Goal: Information Seeking & Learning: Learn about a topic

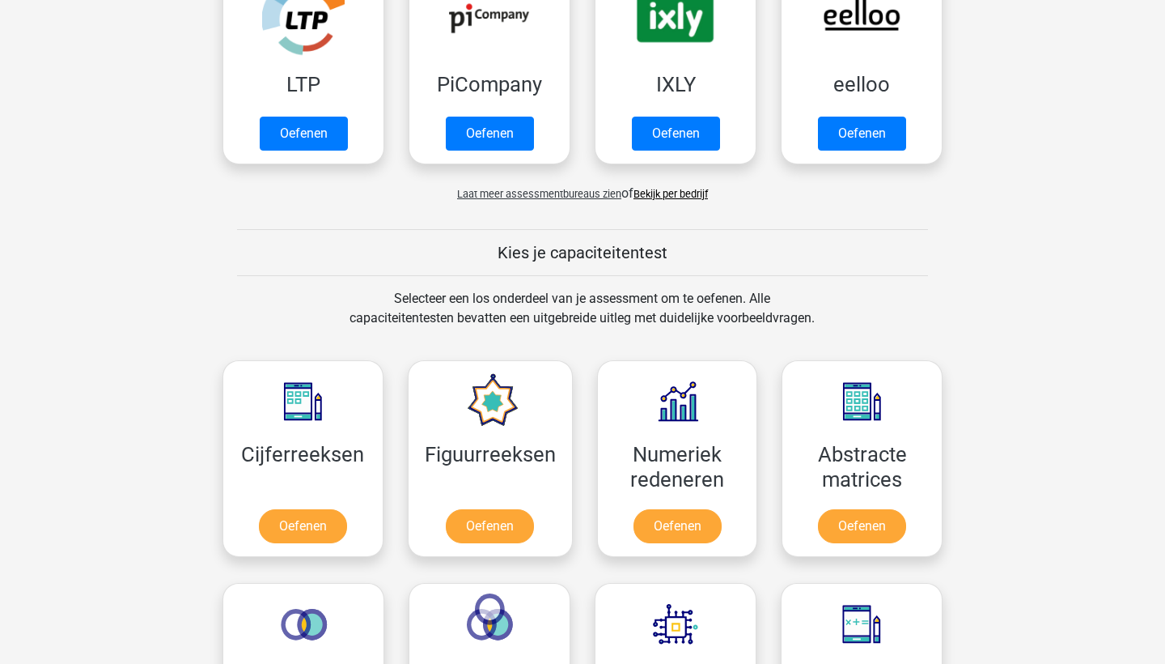
scroll to position [402, 0]
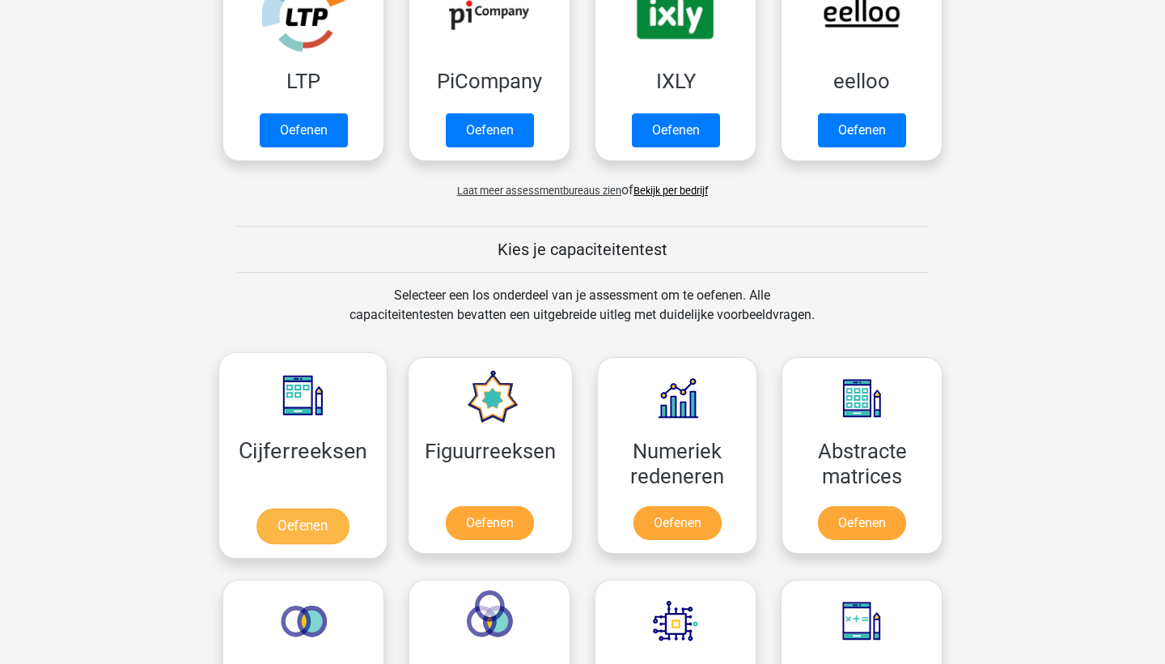
click at [335, 508] on link "Oefenen" at bounding box center [303, 526] width 92 height 36
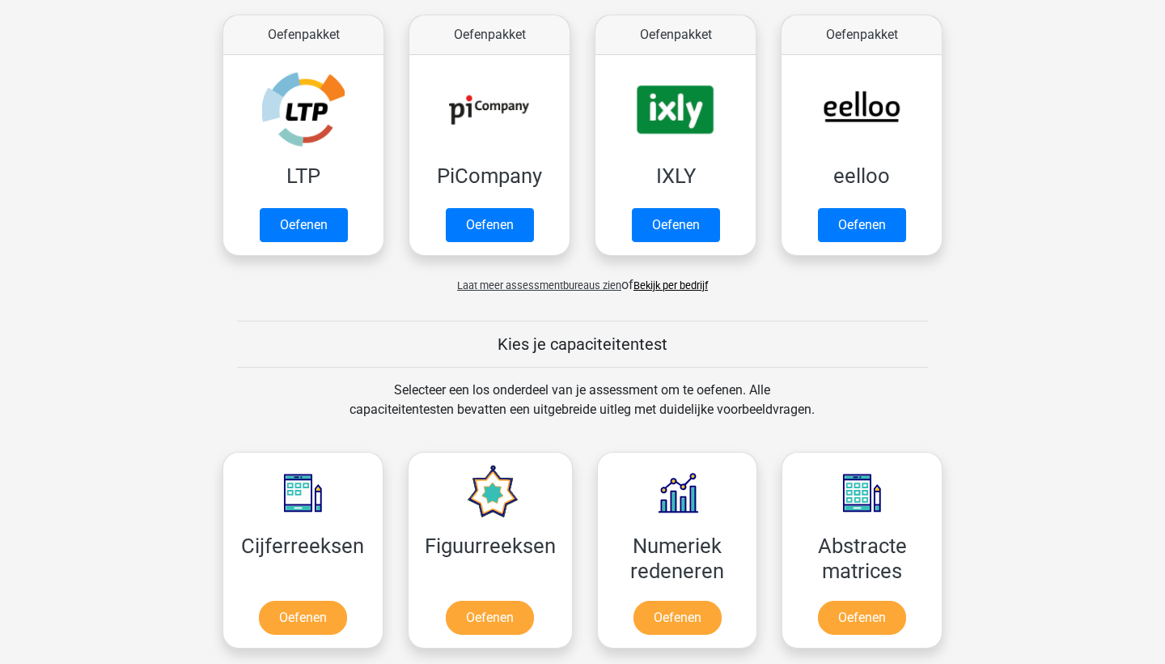
scroll to position [19, 0]
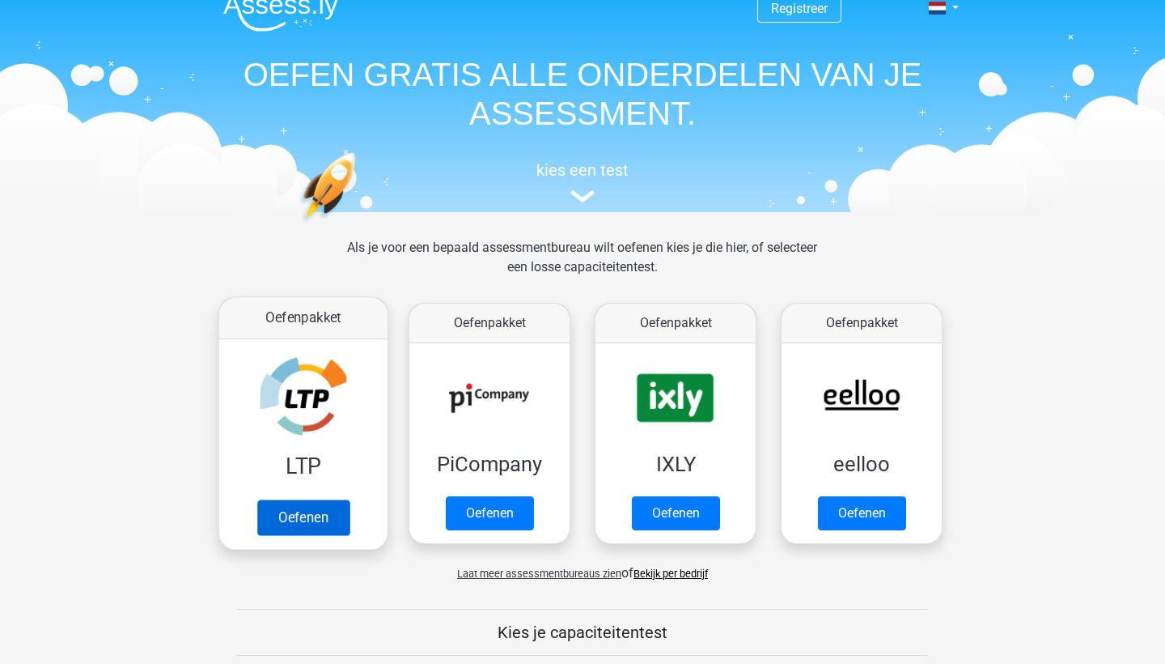
click at [330, 514] on link "Oefenen" at bounding box center [303, 517] width 92 height 36
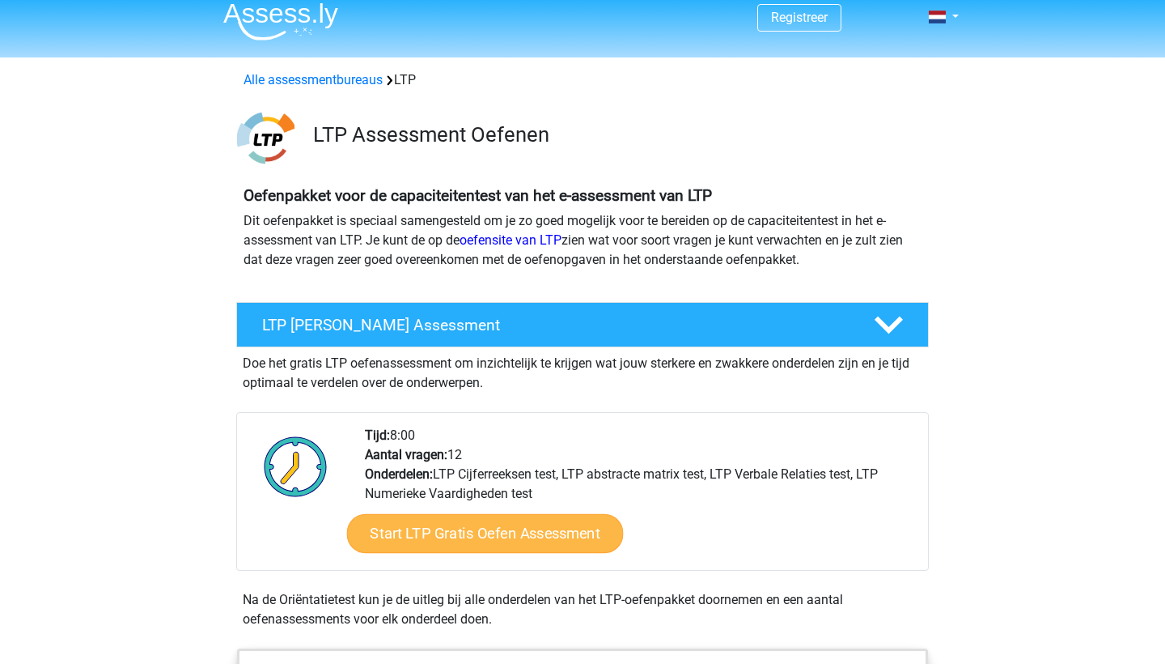
scroll to position [13, 0]
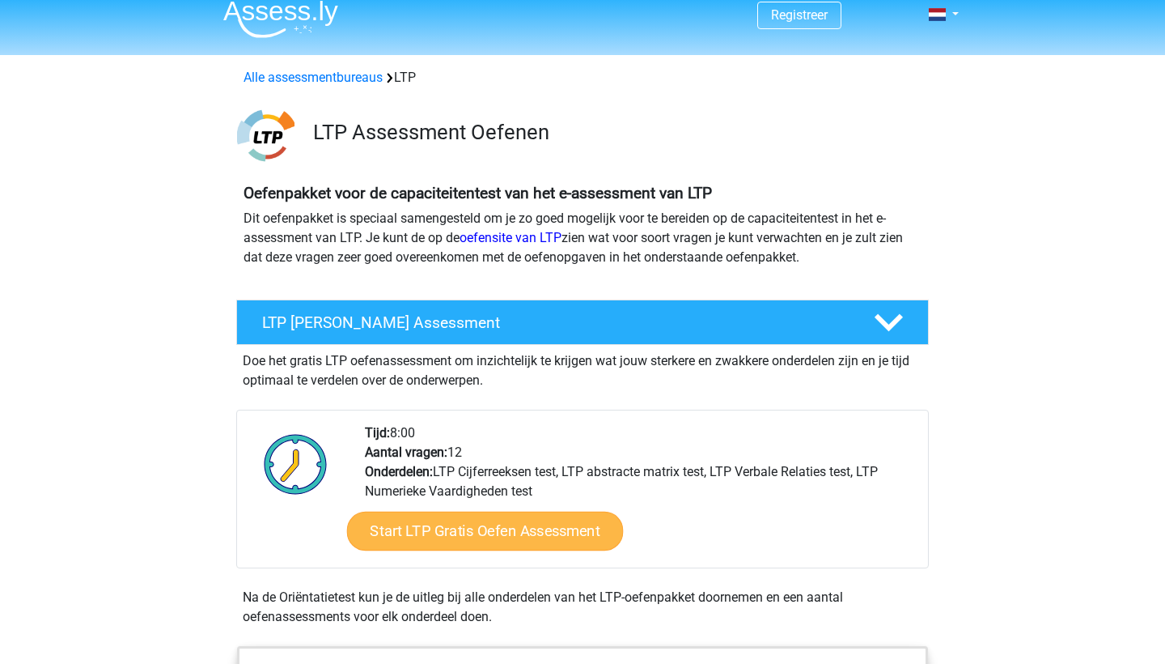
click at [403, 542] on link "Start LTP Gratis Oefen Assessment" at bounding box center [485, 530] width 277 height 39
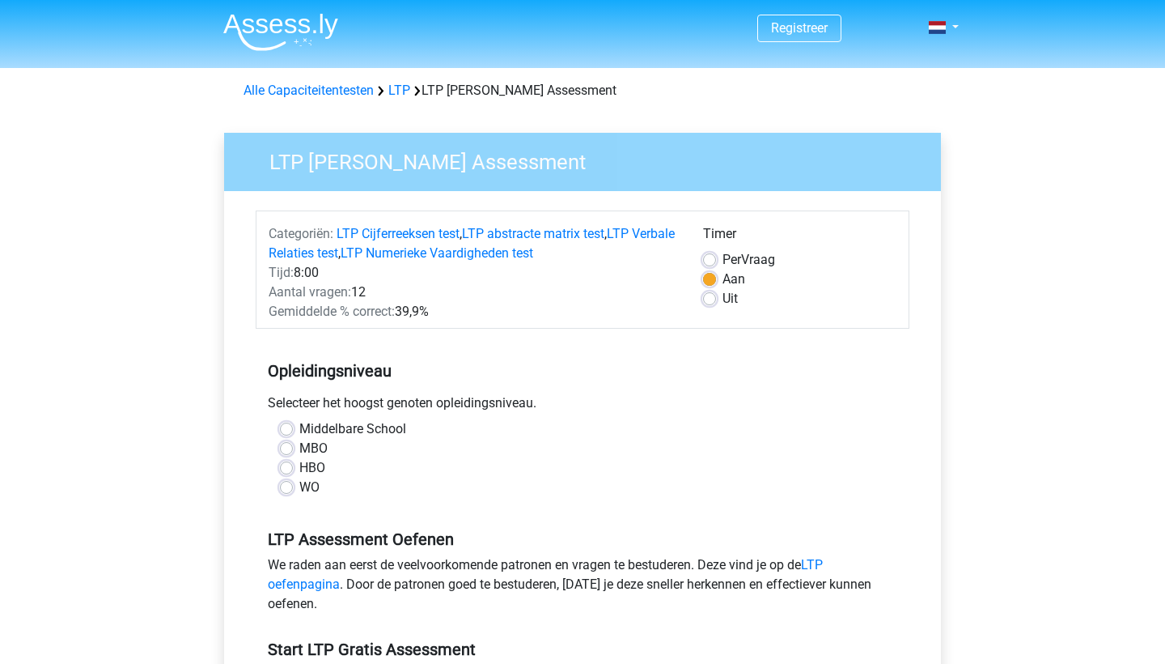
click at [299, 489] on label "WO" at bounding box center [309, 486] width 20 height 19
click at [290, 489] on input "WO" at bounding box center [286, 485] width 13 height 16
radio input "true"
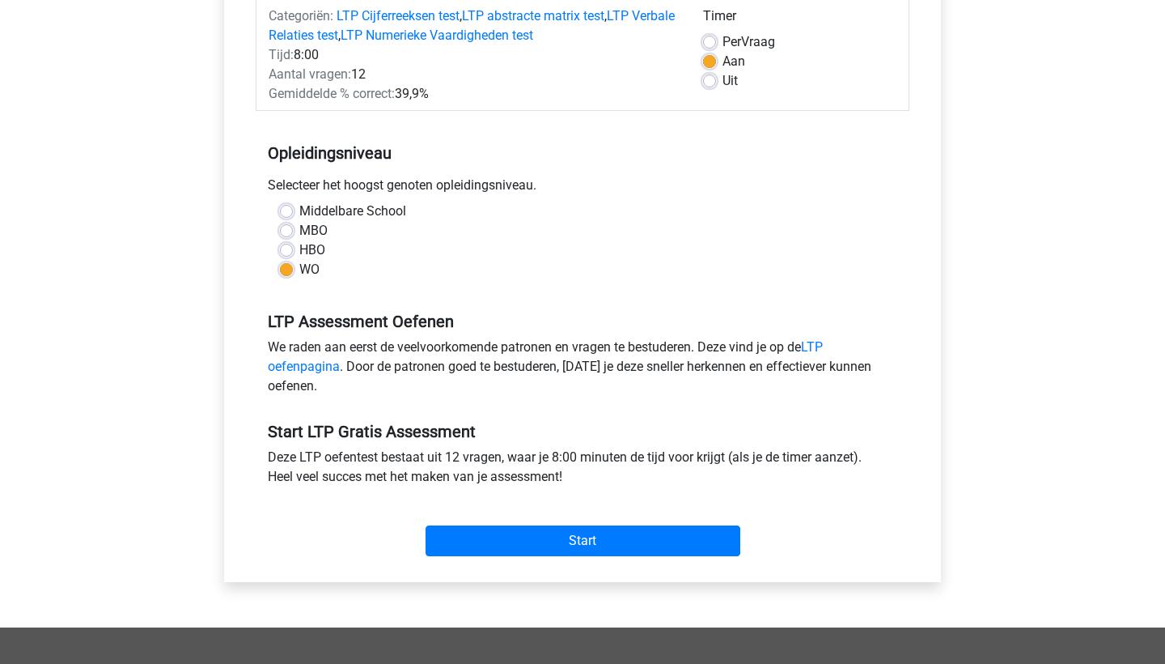
scroll to position [223, 0]
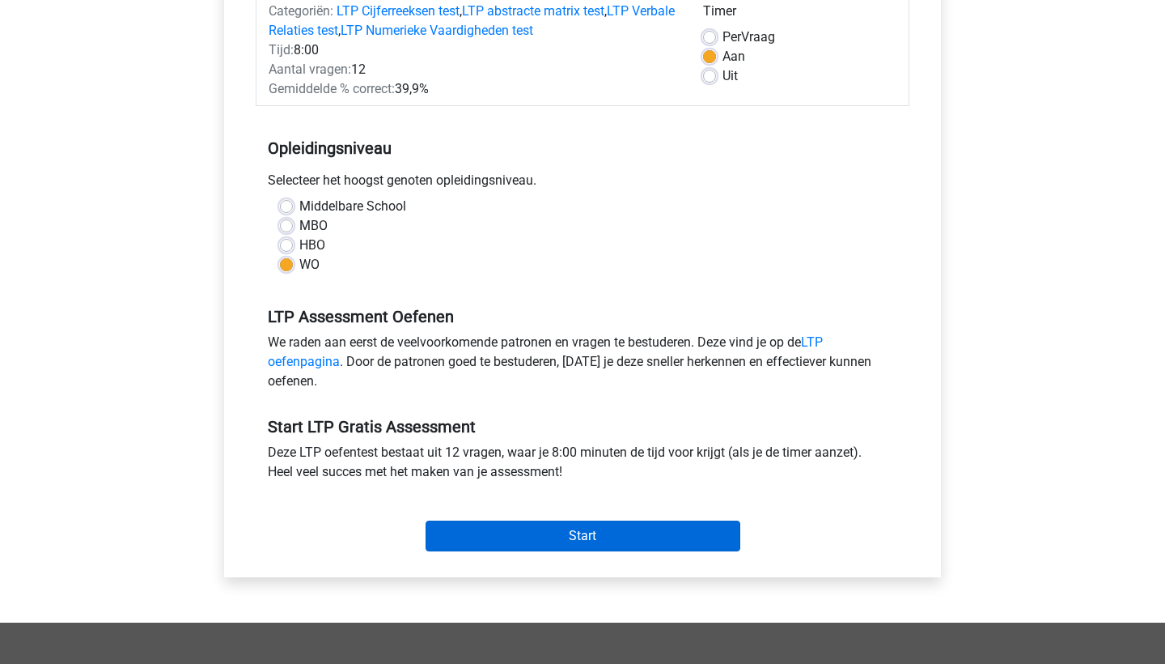
click at [471, 529] on input "Start" at bounding box center [583, 535] width 315 height 31
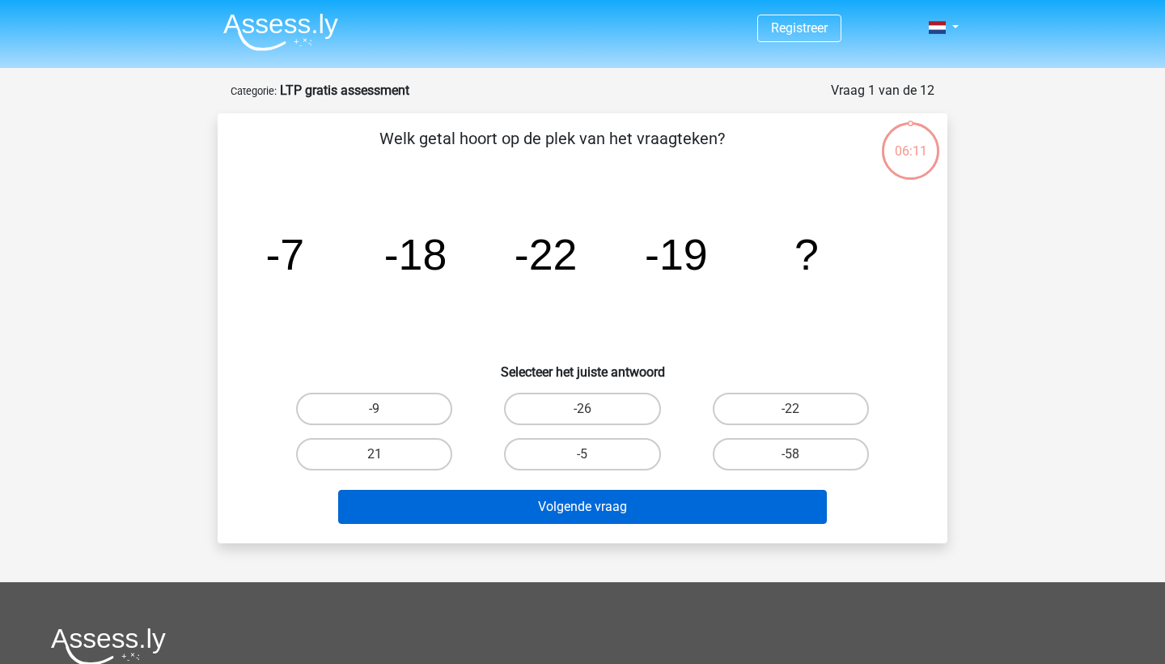
click at [547, 498] on button "Volgende vraag" at bounding box center [583, 507] width 490 height 34
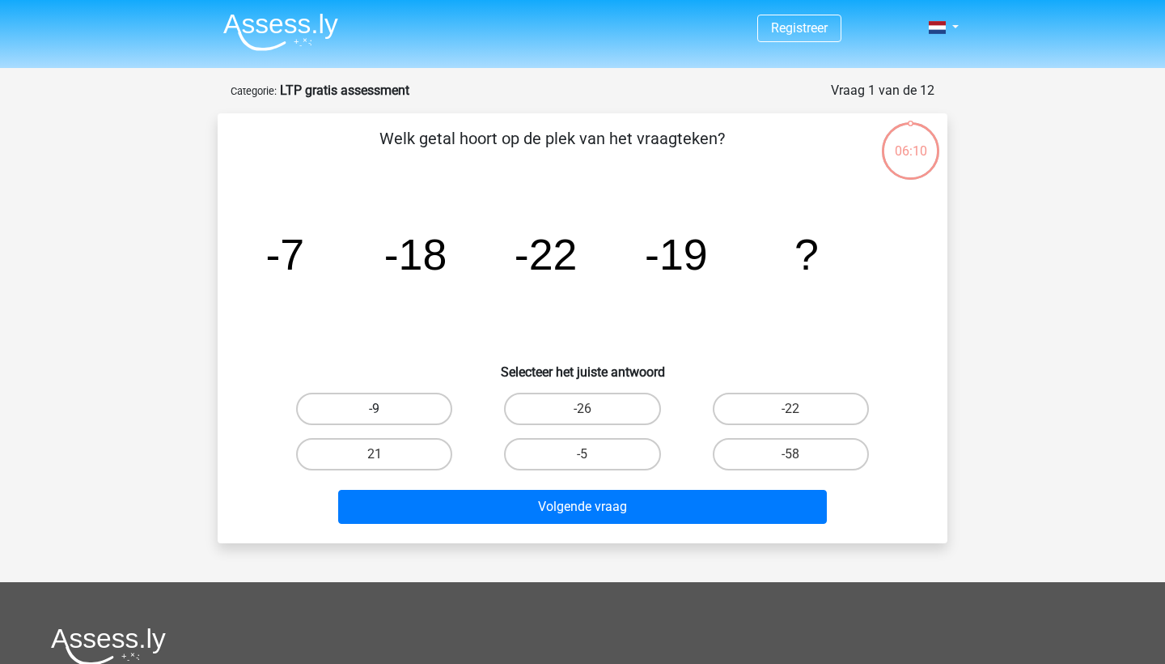
click at [420, 404] on label "-9" at bounding box center [374, 408] width 156 height 32
click at [385, 409] on input "-9" at bounding box center [380, 414] width 11 height 11
radio input "true"
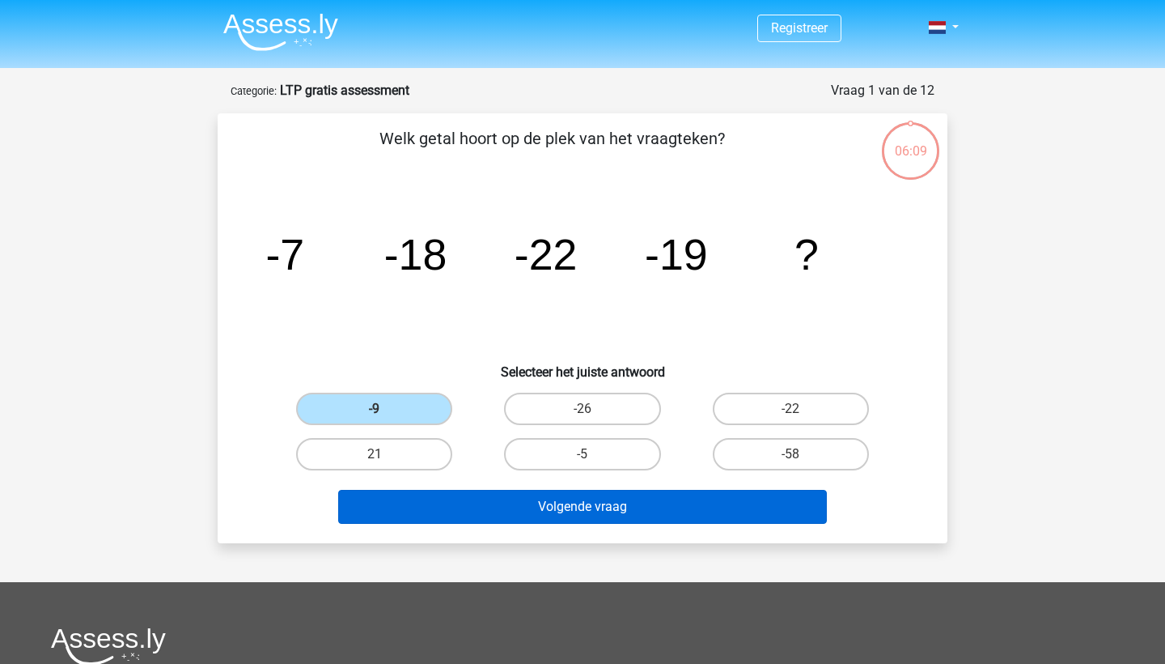
click at [491, 519] on button "Volgende vraag" at bounding box center [583, 507] width 490 height 34
click at [487, 507] on button "Volgende vraag" at bounding box center [583, 507] width 490 height 34
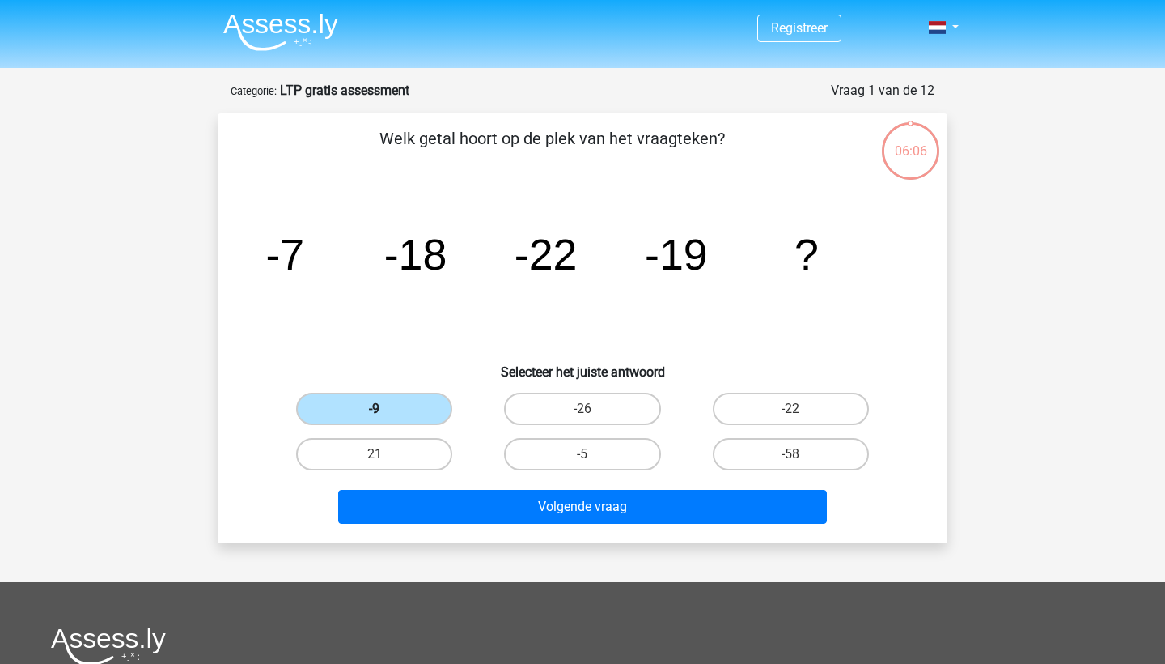
click at [413, 405] on label "-9" at bounding box center [374, 408] width 156 height 32
click at [385, 409] on input "-9" at bounding box center [380, 414] width 11 height 11
click at [392, 402] on label "-9" at bounding box center [374, 408] width 156 height 32
click at [385, 409] on input "-9" at bounding box center [380, 414] width 11 height 11
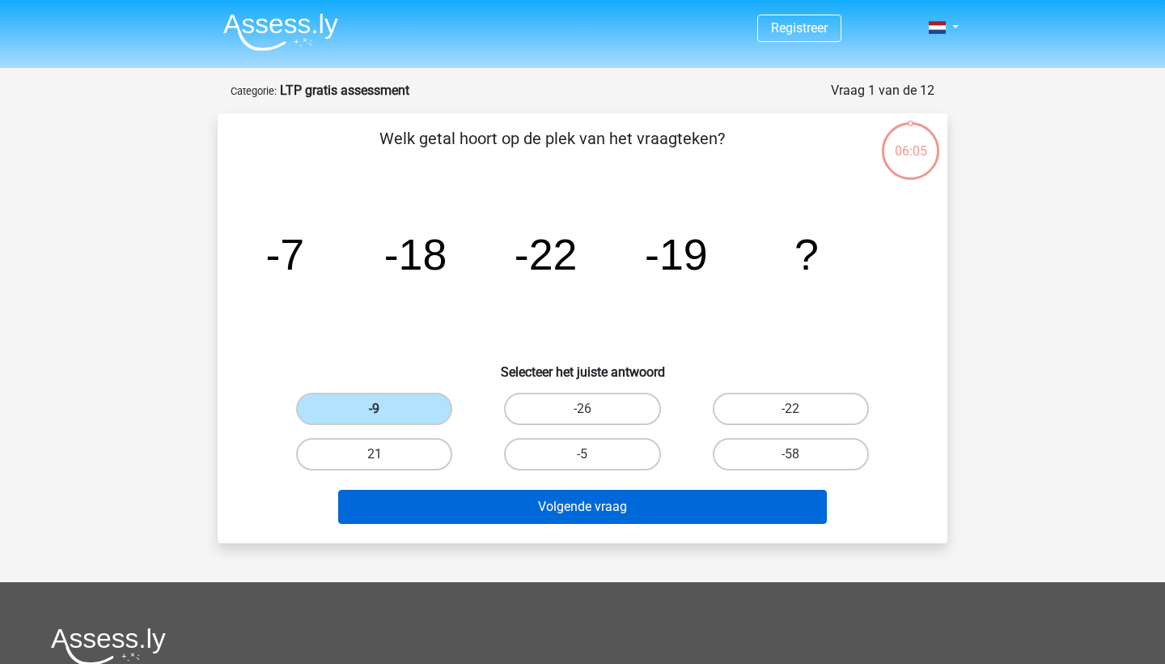
click at [468, 511] on button "Volgende vraag" at bounding box center [583, 507] width 490 height 34
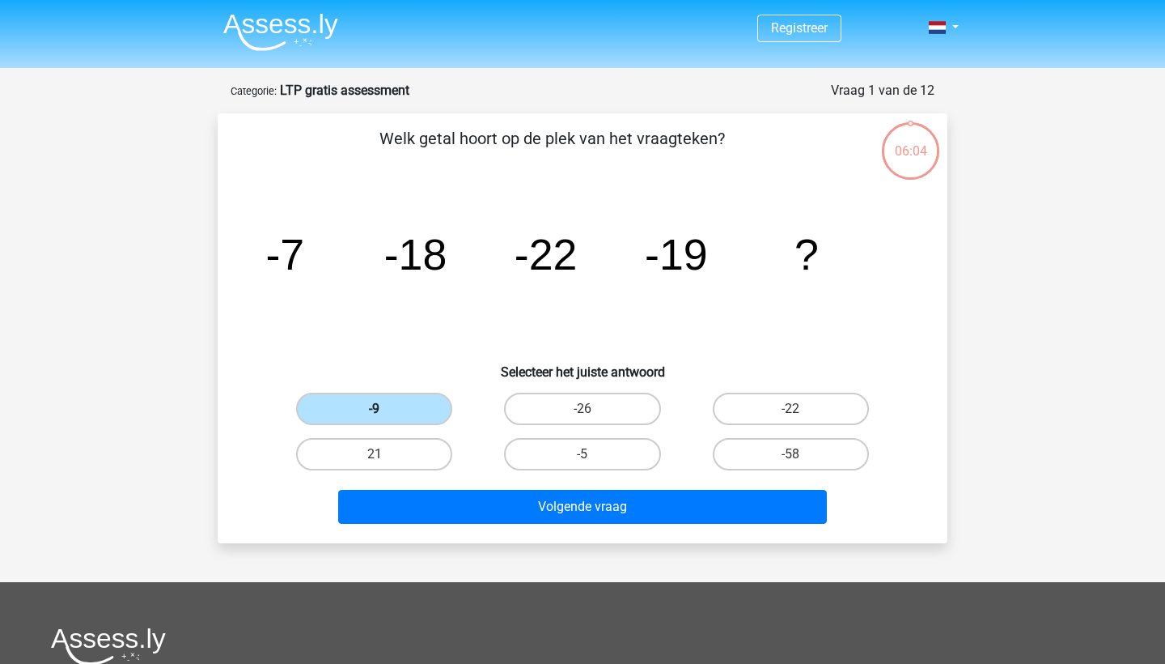
click at [363, 410] on label "-9" at bounding box center [374, 408] width 156 height 32
click at [375, 410] on input "-9" at bounding box center [380, 414] width 11 height 11
click at [401, 472] on div "21" at bounding box center [374, 453] width 208 height 45
click at [394, 446] on label "21" at bounding box center [374, 454] width 156 height 32
click at [385, 454] on input "21" at bounding box center [380, 459] width 11 height 11
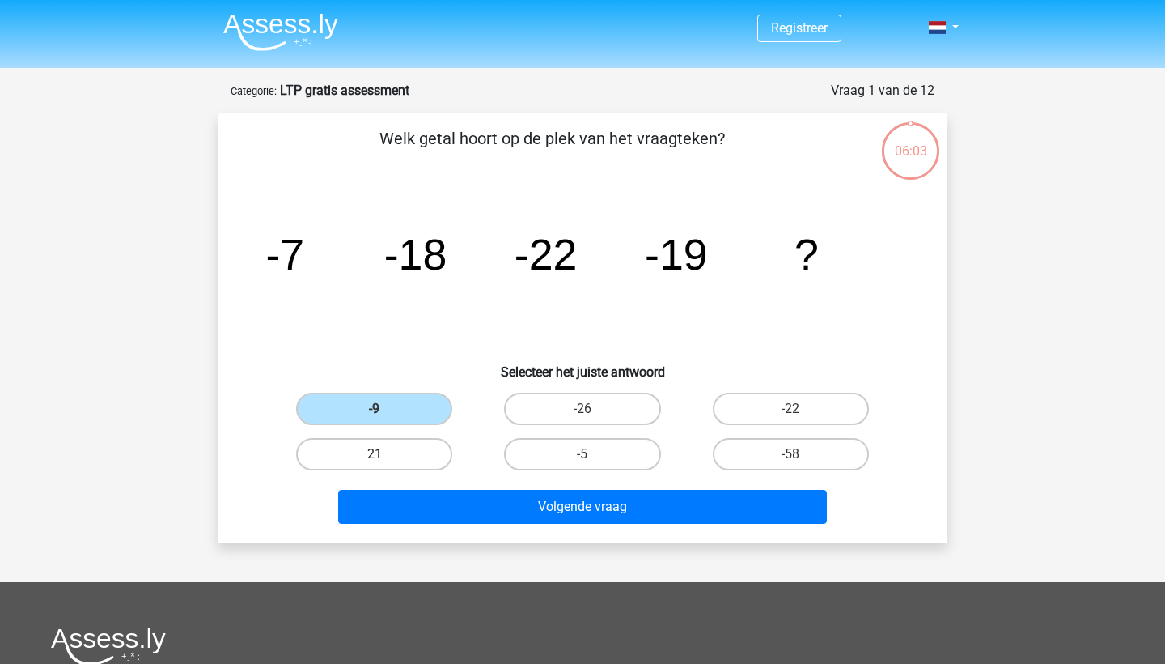
radio input "true"
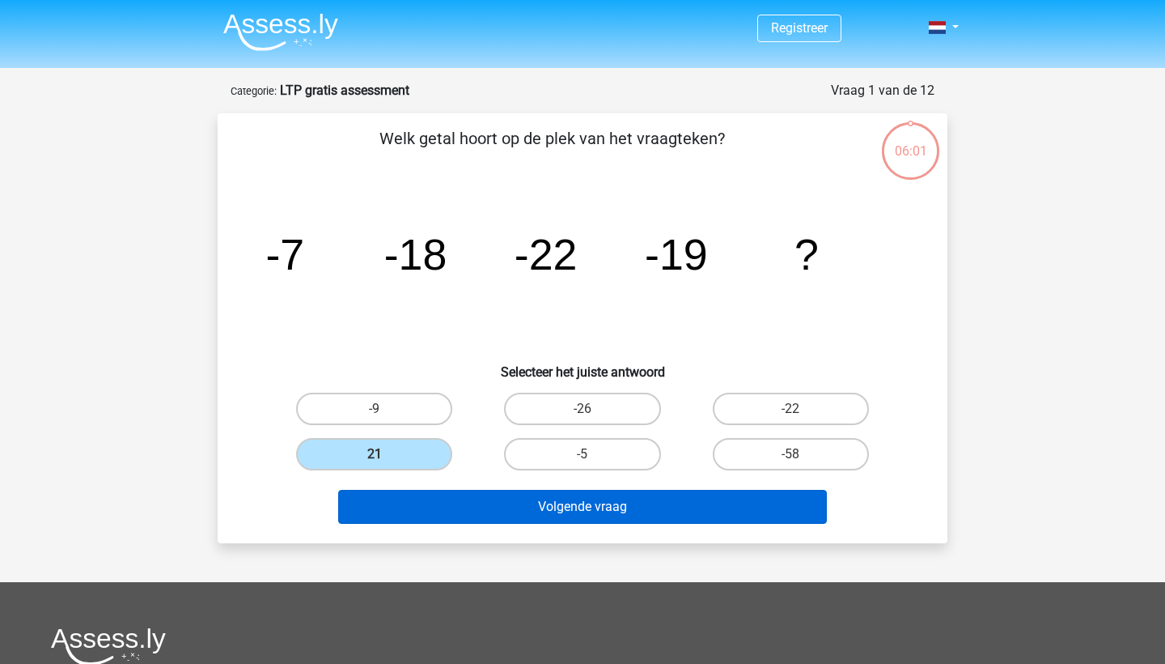
click at [458, 507] on button "Volgende vraag" at bounding box center [583, 507] width 490 height 34
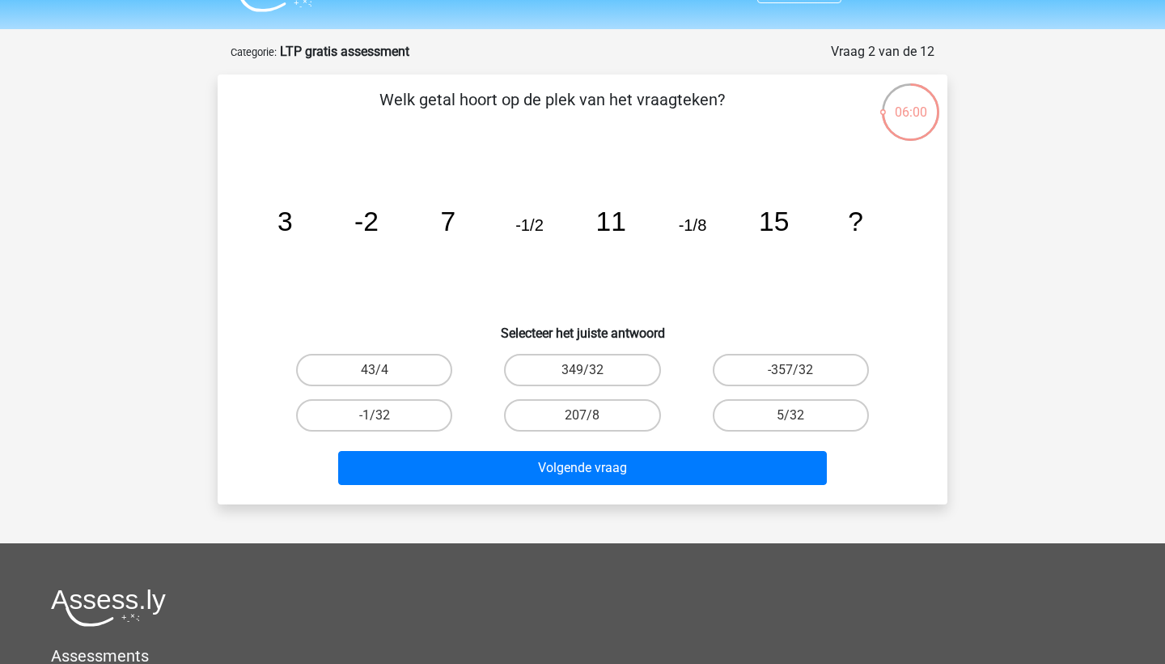
scroll to position [38, 0]
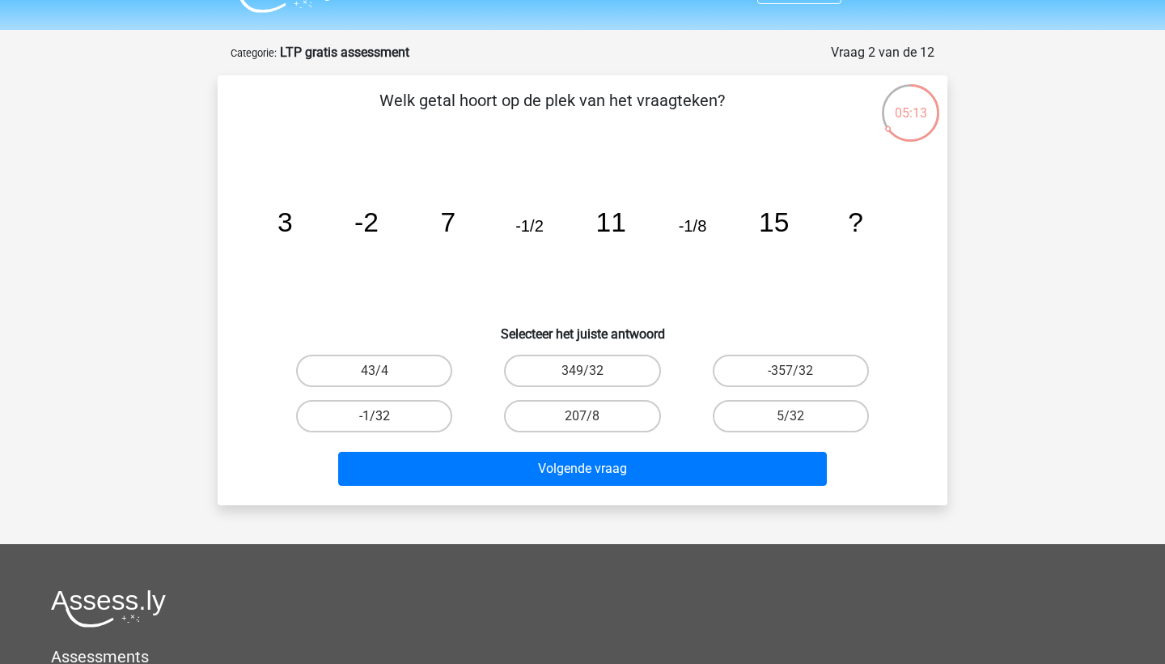
click at [423, 420] on label "-1/32" at bounding box center [374, 416] width 156 height 32
click at [385, 420] on input "-1/32" at bounding box center [380, 421] width 11 height 11
radio input "true"
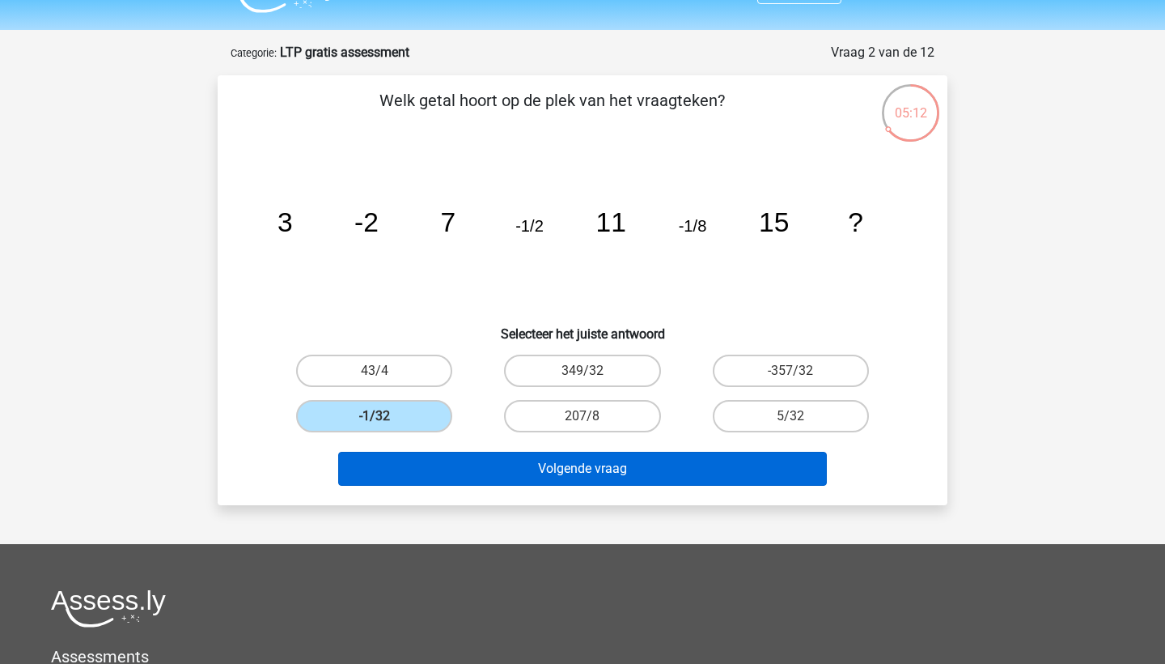
click at [478, 470] on button "Volgende vraag" at bounding box center [583, 469] width 490 height 34
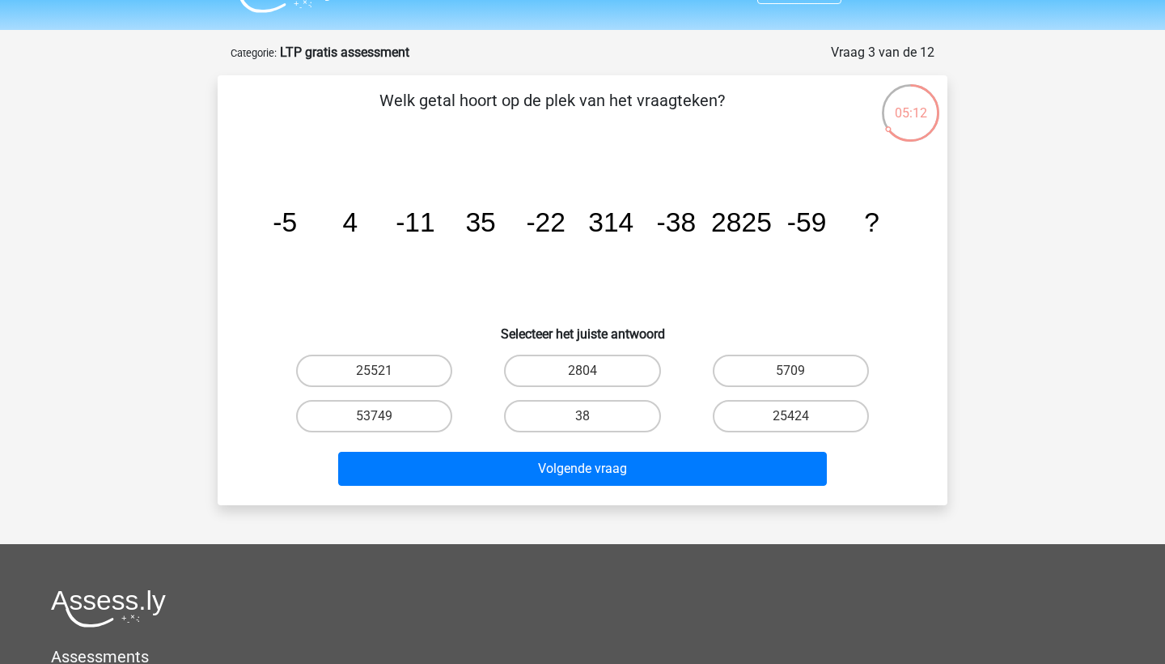
scroll to position [81, 0]
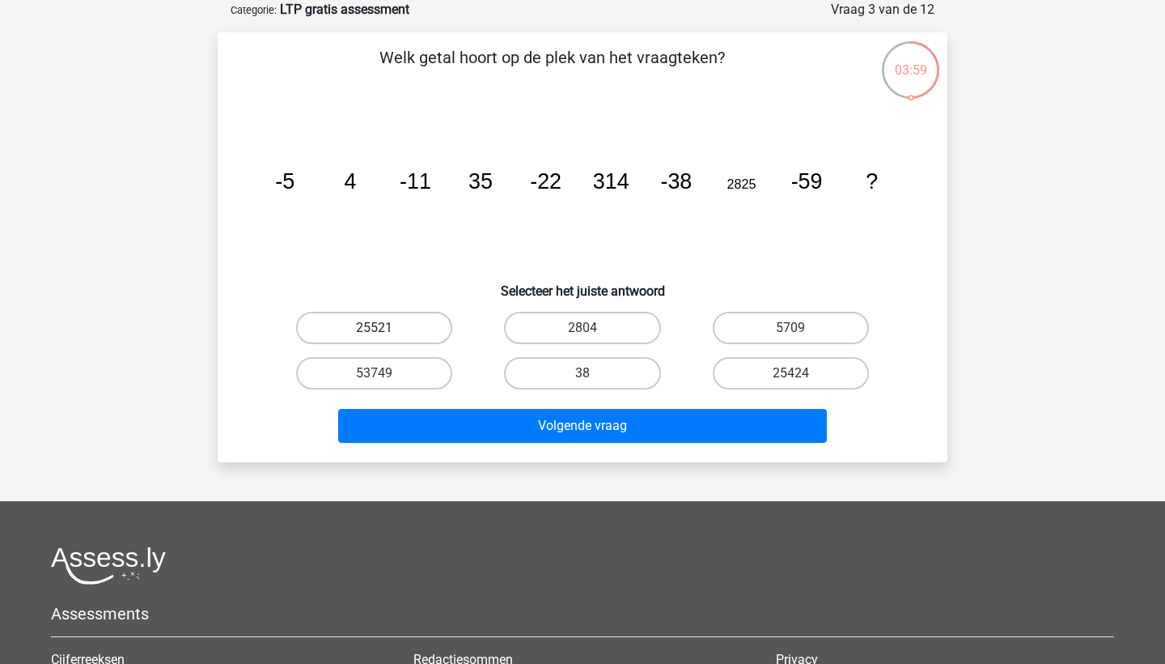
click at [408, 324] on label "25521" at bounding box center [374, 328] width 156 height 32
click at [385, 328] on input "25521" at bounding box center [380, 333] width 11 height 11
radio input "true"
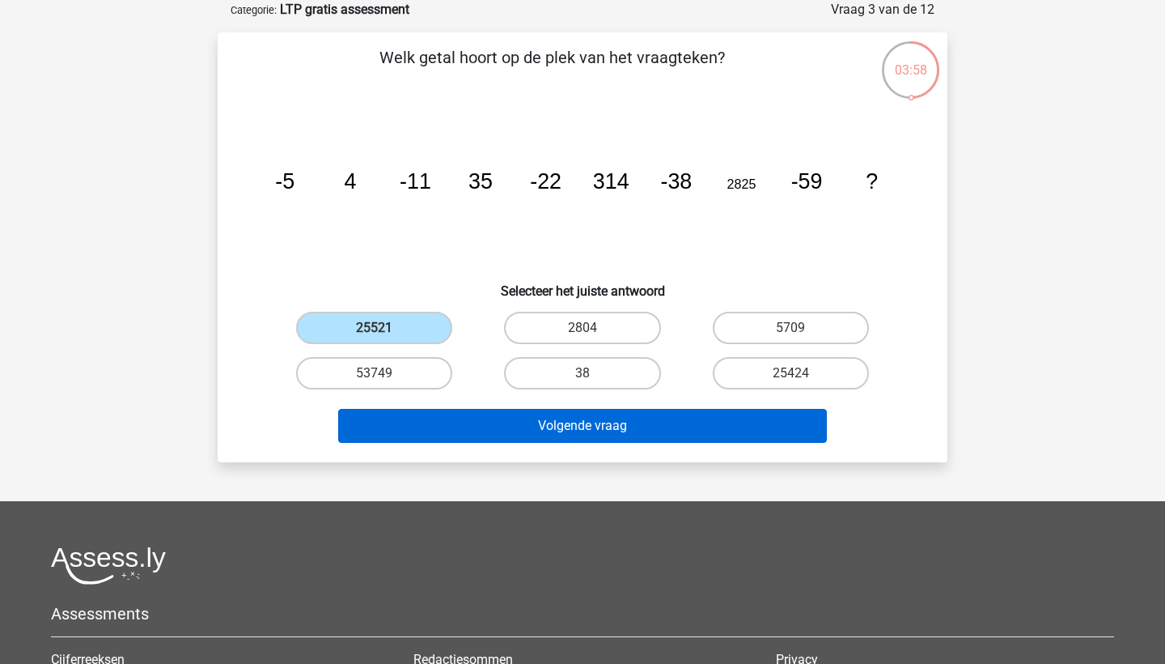
click at [493, 425] on button "Volgende vraag" at bounding box center [583, 426] width 490 height 34
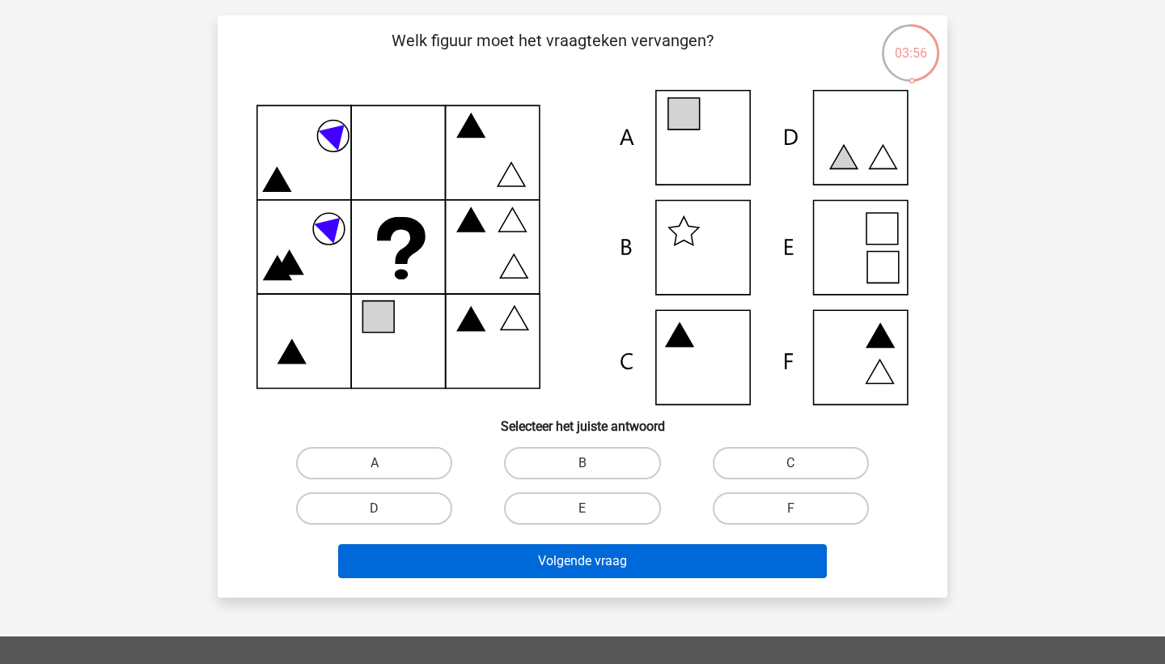
scroll to position [74, 0]
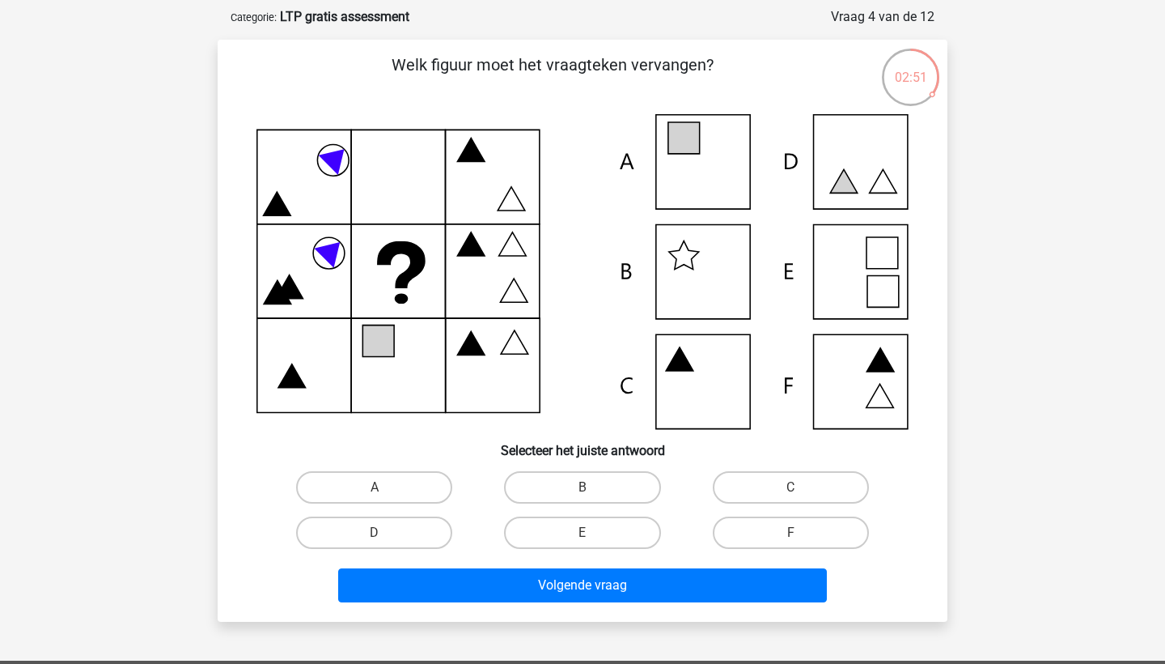
click at [706, 259] on icon at bounding box center [583, 271] width 652 height 315
click at [592, 482] on label "B" at bounding box center [582, 487] width 156 height 32
click at [592, 487] on input "B" at bounding box center [588, 492] width 11 height 11
radio input "true"
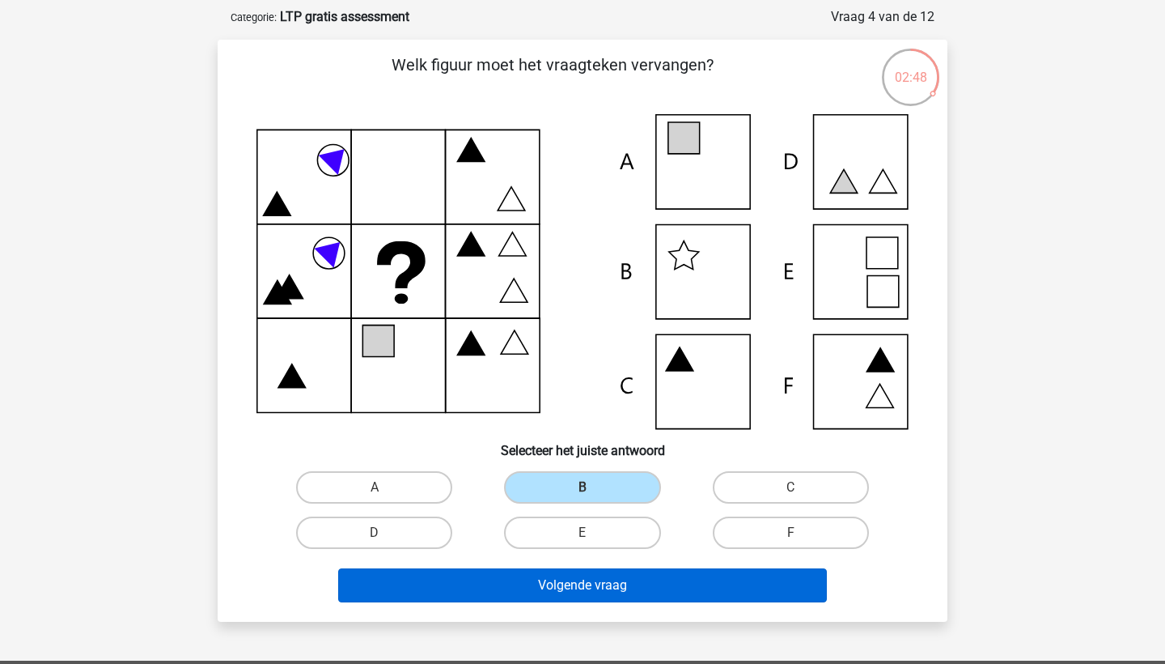
click at [586, 579] on button "Volgende vraag" at bounding box center [583, 585] width 490 height 34
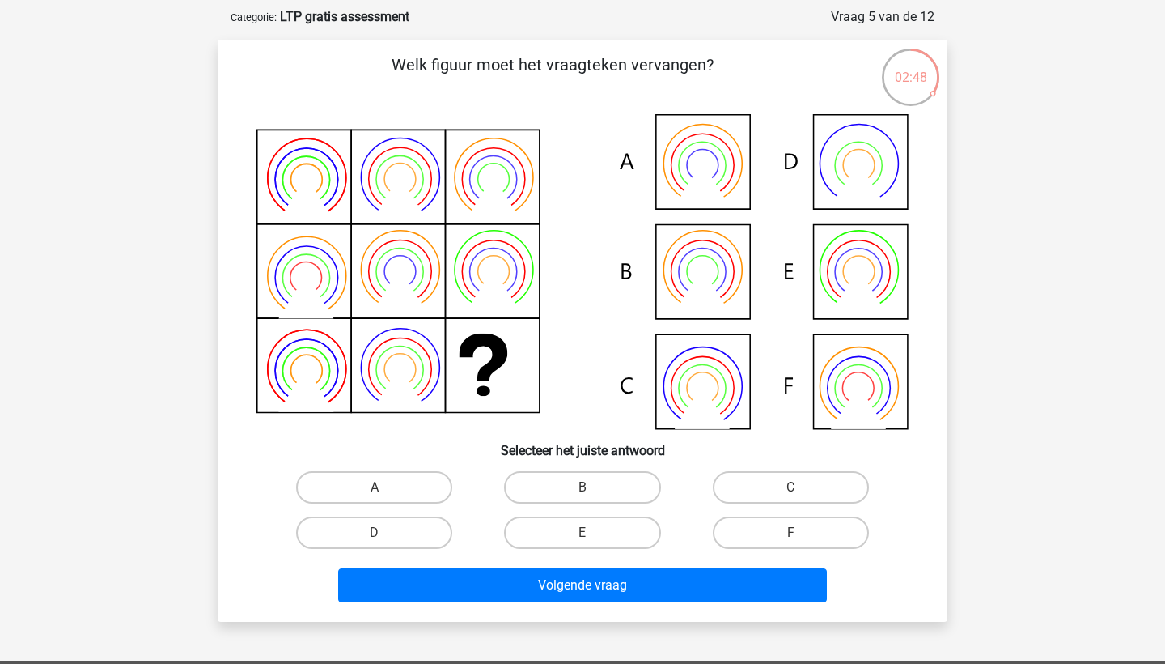
scroll to position [81, 0]
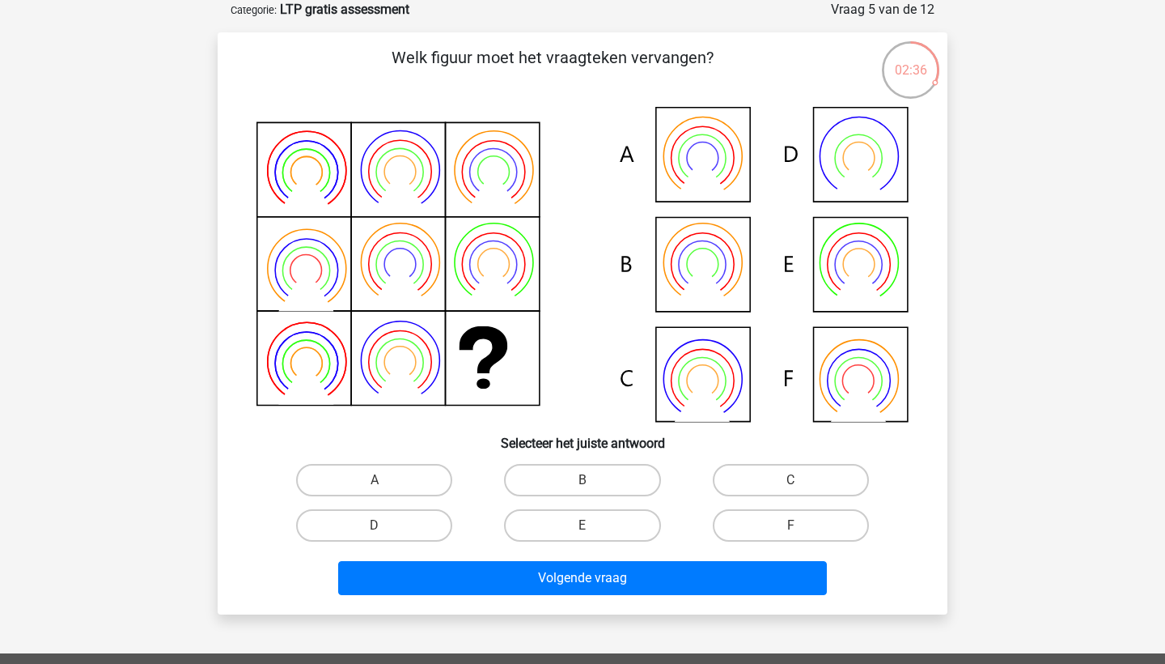
click at [844, 274] on icon at bounding box center [583, 264] width 652 height 315
click at [596, 524] on label "E" at bounding box center [582, 525] width 156 height 32
click at [593, 525] on input "E" at bounding box center [588, 530] width 11 height 11
radio input "true"
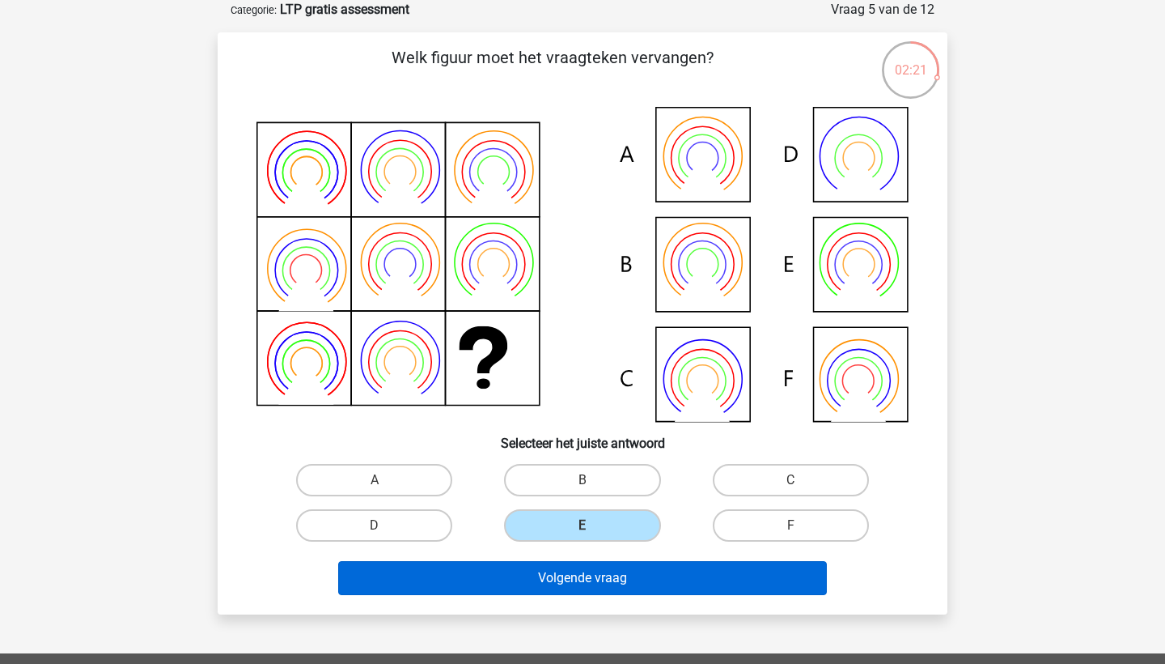
click at [748, 575] on button "Volgende vraag" at bounding box center [583, 578] width 490 height 34
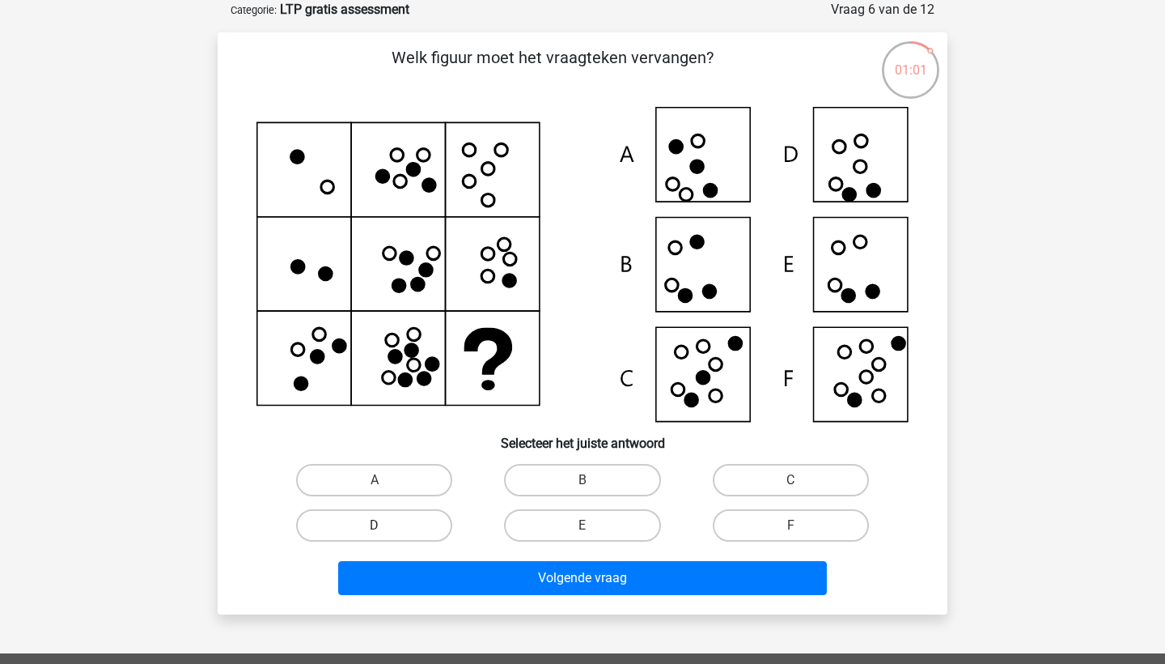
click at [405, 513] on label "D" at bounding box center [374, 525] width 156 height 32
click at [385, 525] on input "D" at bounding box center [380, 530] width 11 height 11
radio input "true"
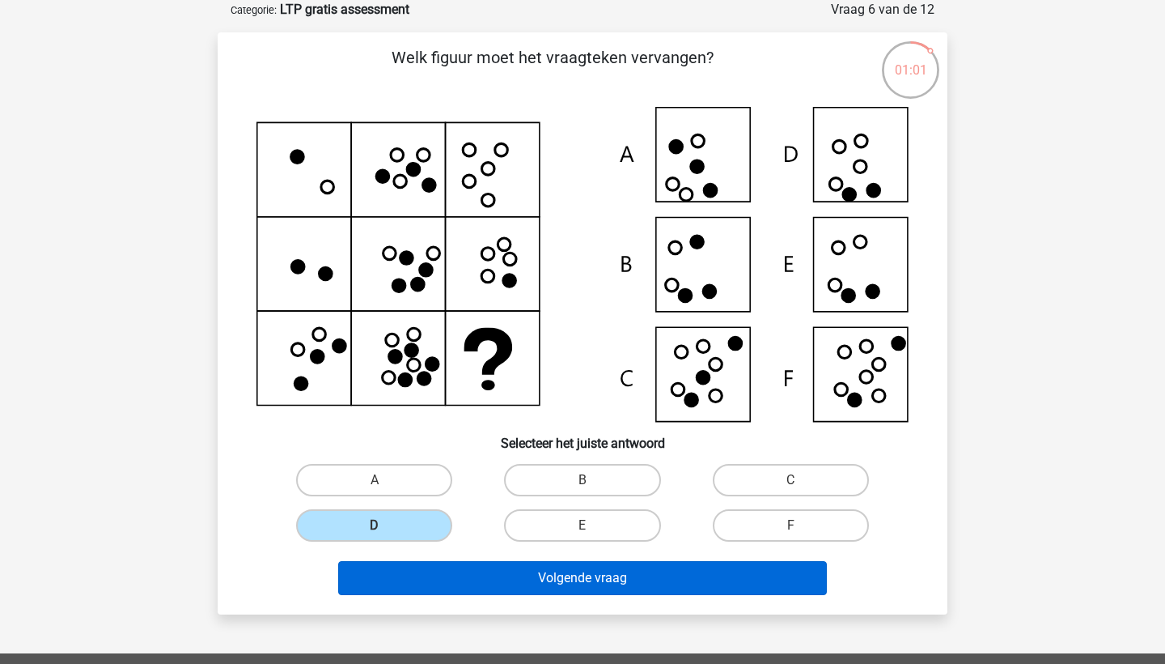
click at [483, 574] on button "Volgende vraag" at bounding box center [583, 578] width 490 height 34
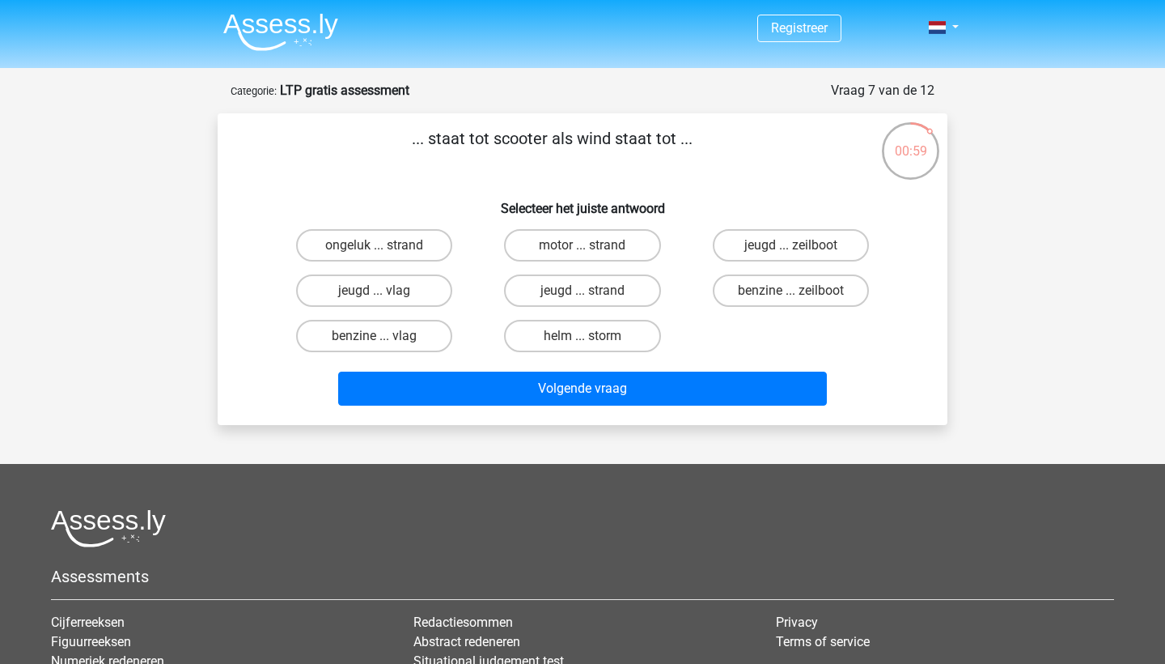
scroll to position [0, 0]
click at [430, 337] on label "benzine ... vlag" at bounding box center [374, 336] width 156 height 32
click at [385, 337] on input "benzine ... vlag" at bounding box center [380, 341] width 11 height 11
radio input "true"
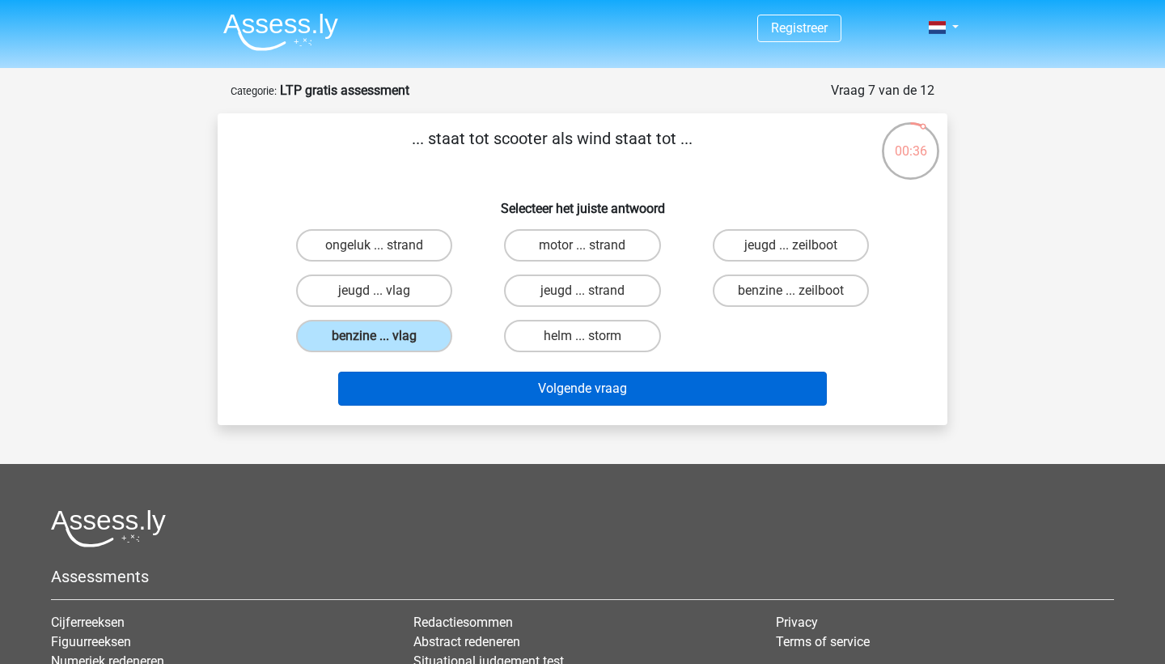
click at [500, 389] on button "Volgende vraag" at bounding box center [583, 388] width 490 height 34
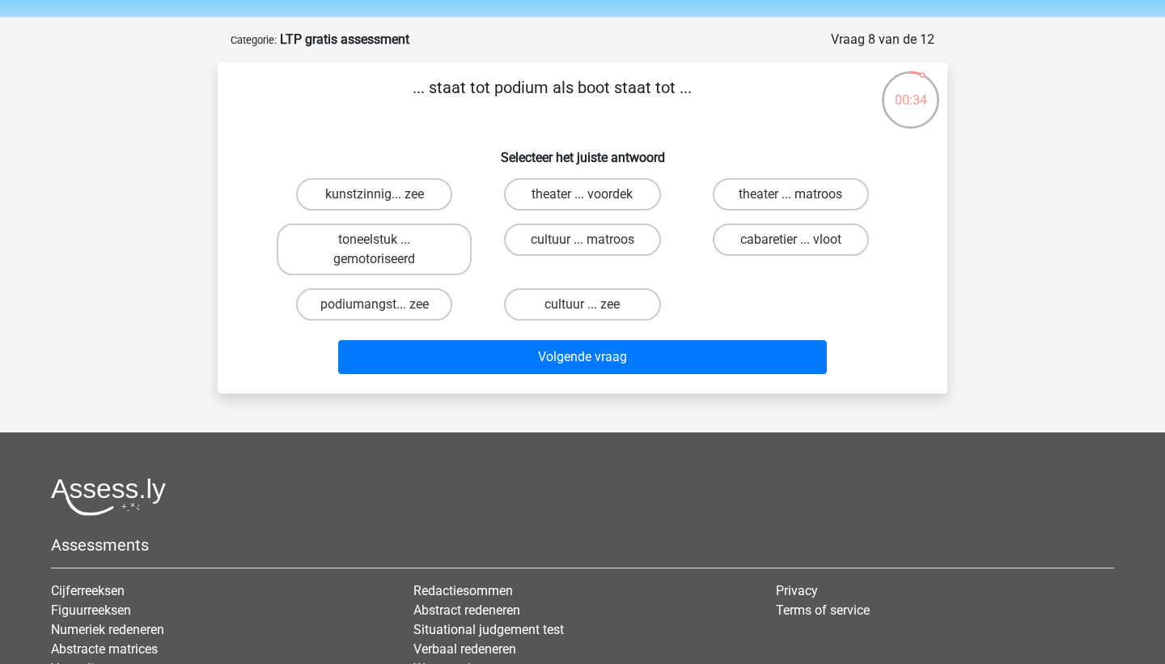
scroll to position [26, 0]
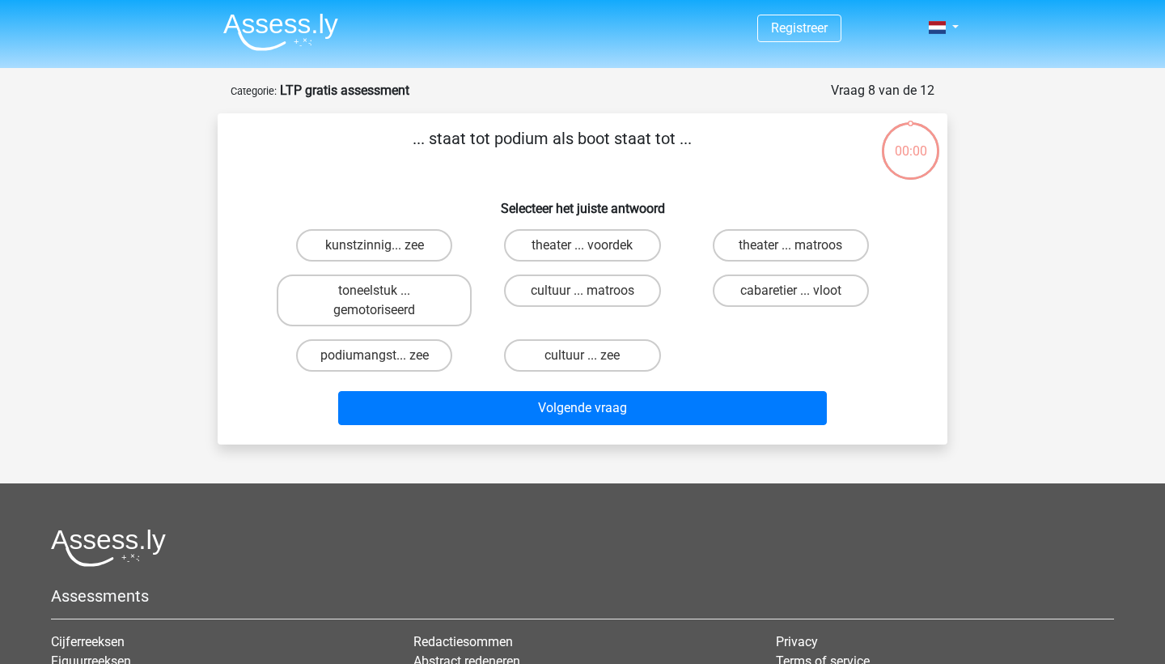
scroll to position [26, 0]
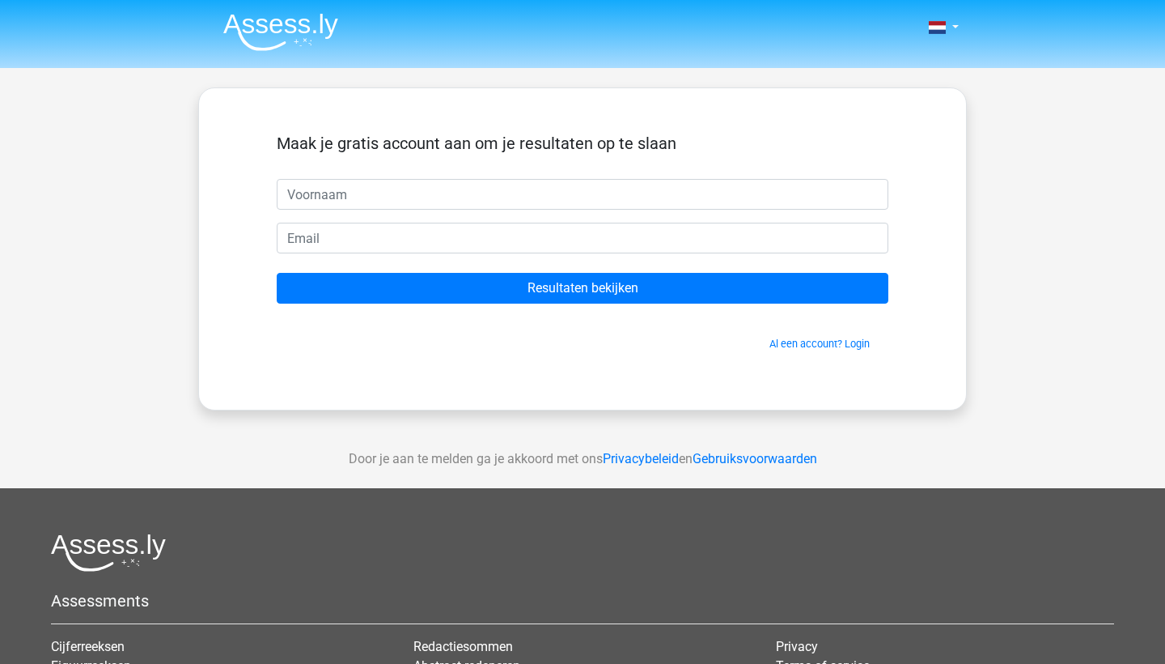
scroll to position [26, 0]
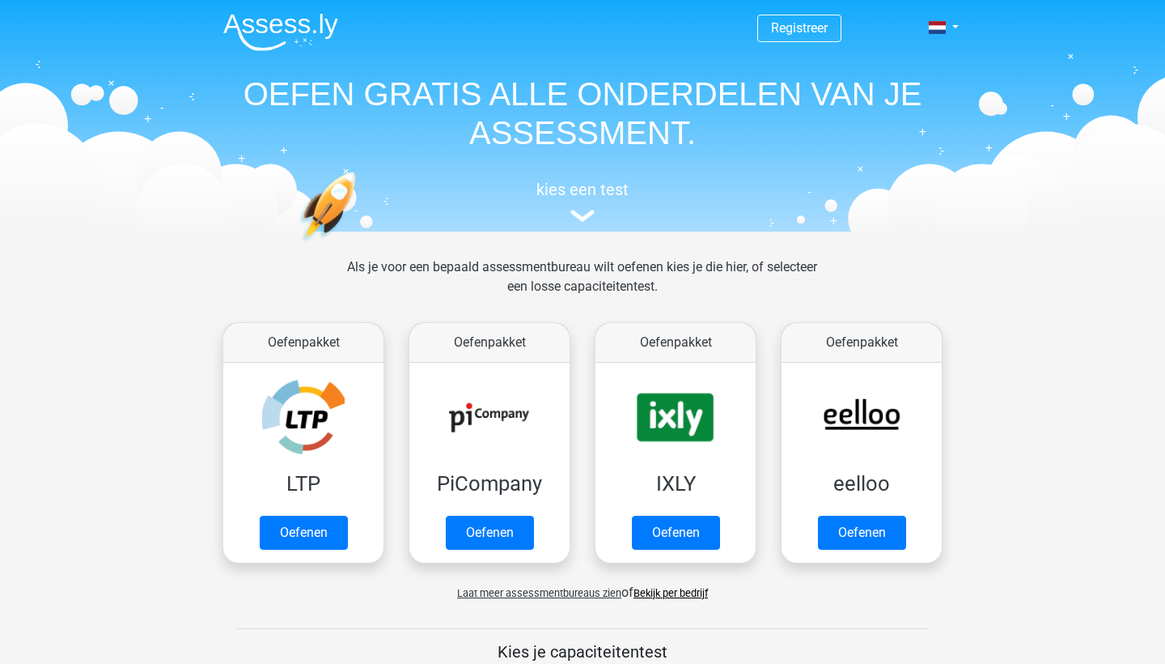
scroll to position [19, 0]
